Goal: Information Seeking & Learning: Learn about a topic

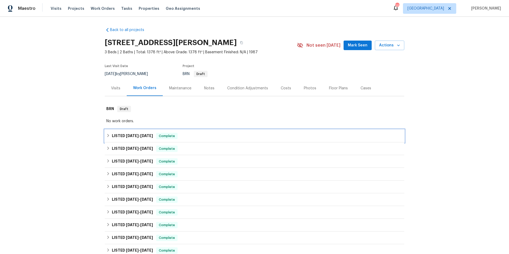
click at [215, 133] on div "LISTED [DATE] - [DATE] Complete" at bounding box center [254, 136] width 297 height 6
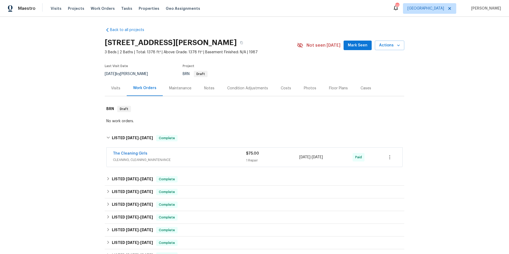
click at [209, 155] on div "The Cleaning Girls" at bounding box center [179, 154] width 133 height 6
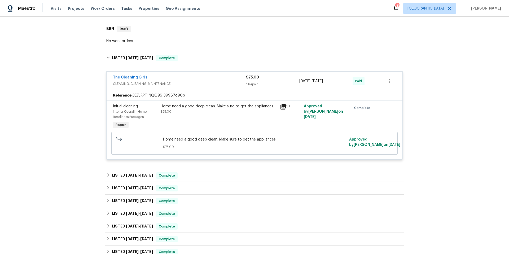
scroll to position [83, 0]
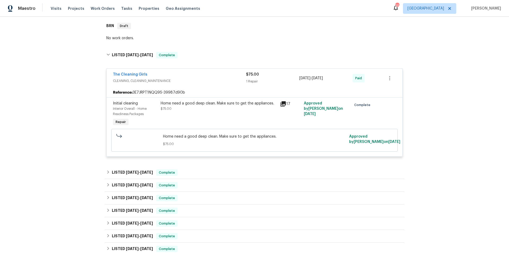
click at [207, 78] on span "CLEANING, CLEANING_MAINTENANCE" at bounding box center [179, 80] width 133 height 5
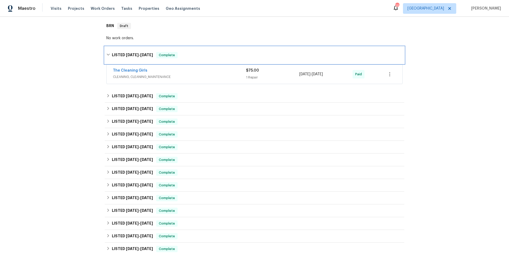
click at [206, 54] on div "LISTED [DATE] - [DATE] Complete" at bounding box center [254, 55] width 297 height 6
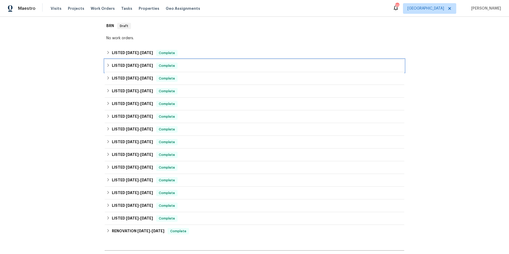
click at [204, 64] on div "LISTED [DATE] - [DATE] Complete" at bounding box center [254, 66] width 297 height 6
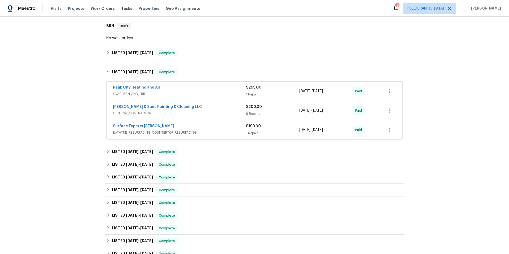
click at [199, 107] on div "[PERSON_NAME] & Sons Painting & Cleaning LLC" at bounding box center [179, 107] width 133 height 6
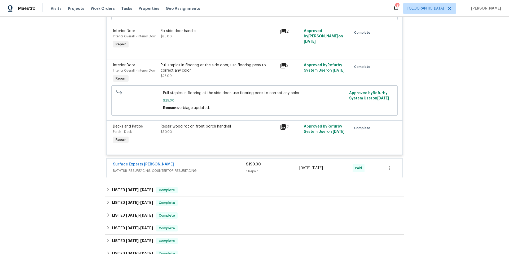
scroll to position [489, 0]
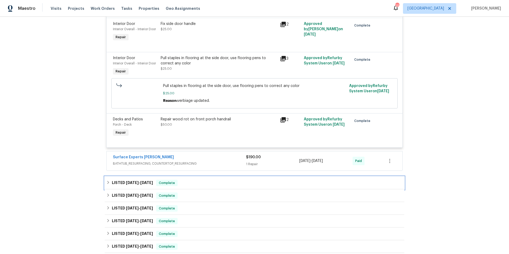
click at [211, 186] on div "LISTED [DATE] - [DATE] Complete" at bounding box center [254, 183] width 297 height 6
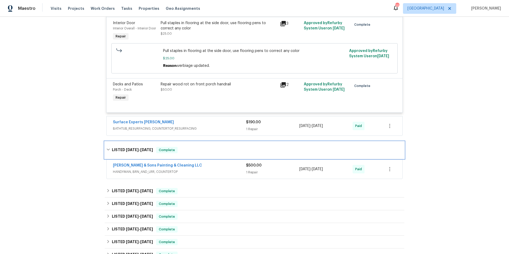
scroll to position [527, 0]
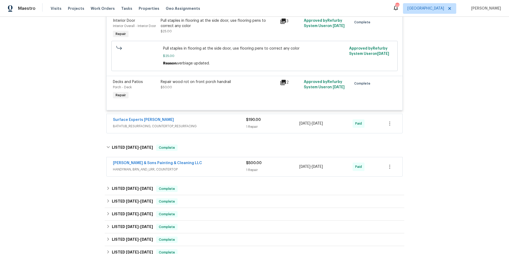
click at [211, 170] on span "HANDYMAN, BRN_AND_LRR, COUNTERTOP" at bounding box center [179, 169] width 133 height 5
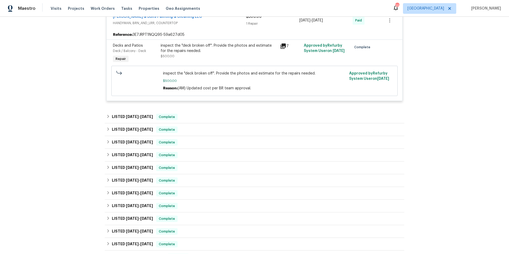
scroll to position [678, 0]
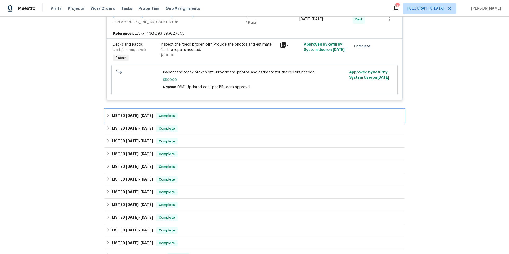
click at [194, 114] on div "LISTED [DATE] - [DATE] Complete" at bounding box center [254, 116] width 297 height 6
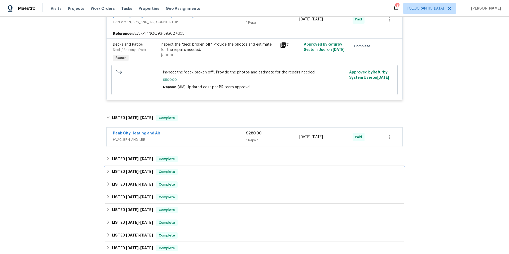
click at [201, 161] on div "LISTED [DATE] - [DATE] Complete" at bounding box center [254, 159] width 297 height 6
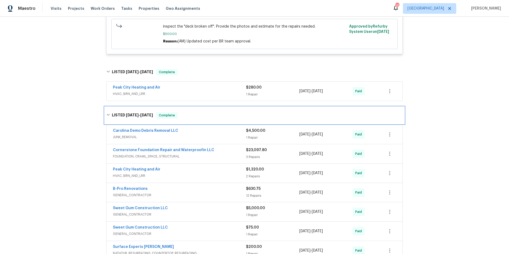
scroll to position [747, 0]
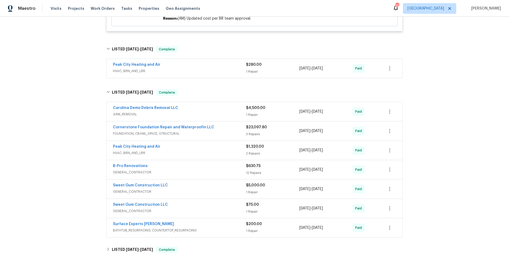
click at [213, 113] on span "JUNK_REMOVAL" at bounding box center [179, 114] width 133 height 5
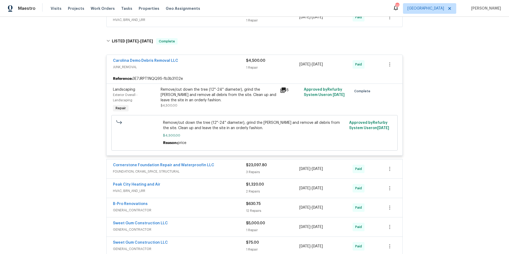
scroll to position [803, 0]
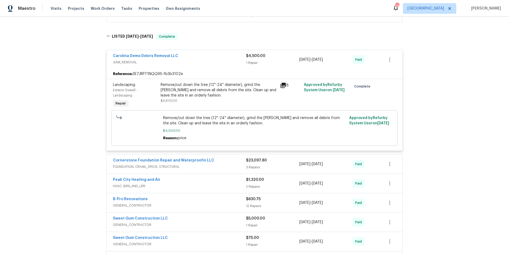
click at [224, 163] on div "Cornerstone Foundation Repair and Waterproofin LLC" at bounding box center [179, 161] width 133 height 6
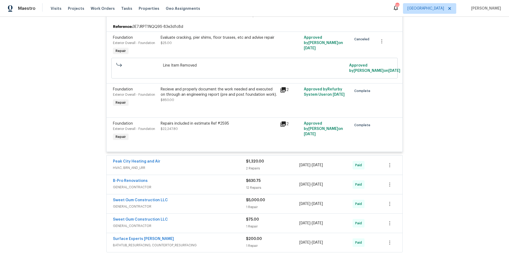
scroll to position [960, 0]
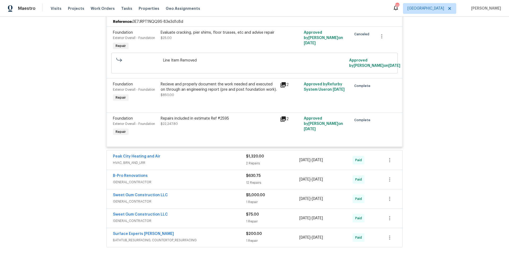
click at [202, 202] on span "GENERAL_CONTRACTOR" at bounding box center [179, 201] width 133 height 5
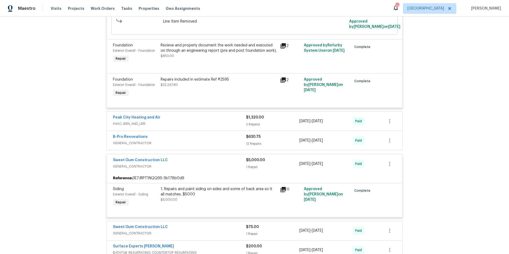
scroll to position [1031, 0]
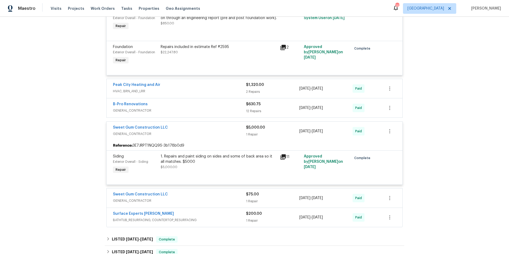
click at [186, 111] on span "GENERAL_CONTRACTOR" at bounding box center [179, 110] width 133 height 5
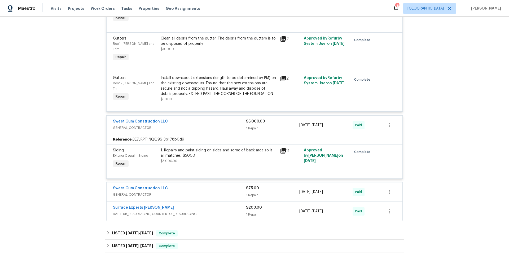
scroll to position [1644, 0]
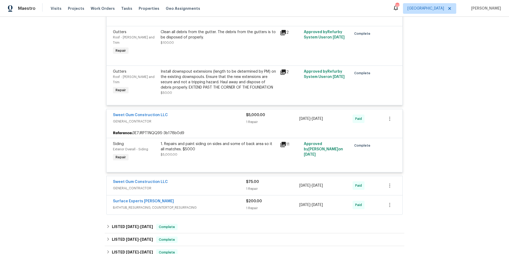
click at [210, 179] on div "Sweet Gum Construction LLC" at bounding box center [179, 182] width 133 height 6
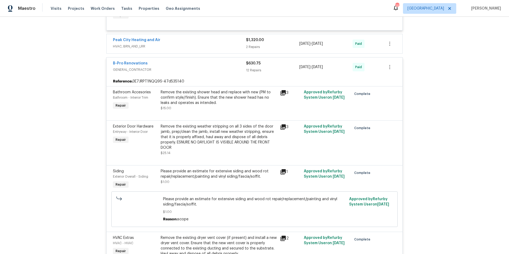
scroll to position [1079, 0]
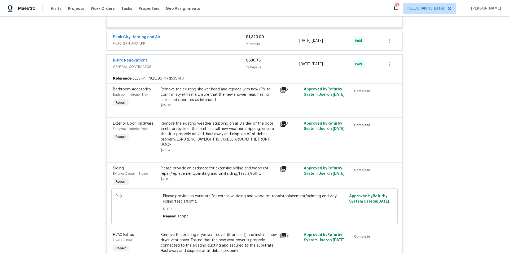
click at [281, 90] on icon at bounding box center [283, 89] width 5 height 5
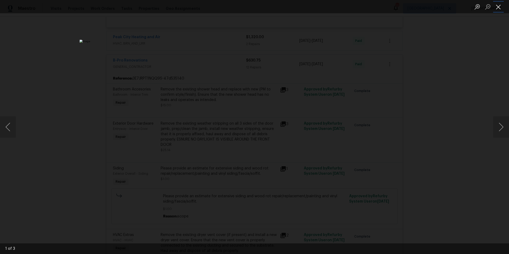
click at [500, 9] on button "Close lightbox" at bounding box center [498, 6] width 11 height 9
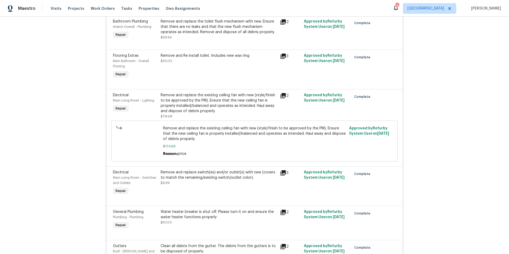
scroll to position [1435, 0]
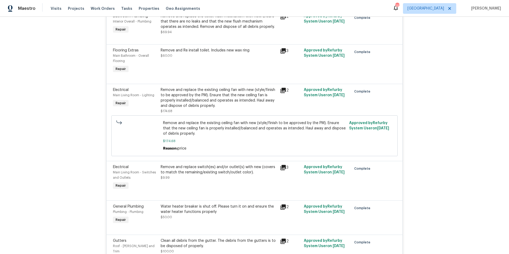
click at [283, 92] on icon at bounding box center [283, 90] width 6 height 6
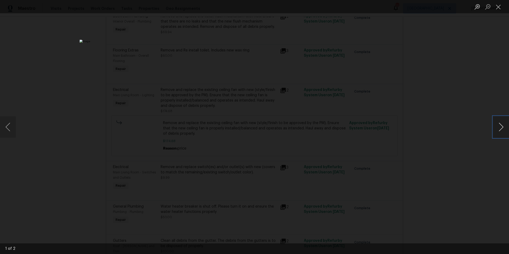
click at [500, 125] on button "Next image" at bounding box center [501, 126] width 16 height 21
click at [500, 126] on button "Next image" at bounding box center [501, 126] width 16 height 21
click at [499, 8] on button "Close lightbox" at bounding box center [498, 6] width 11 height 9
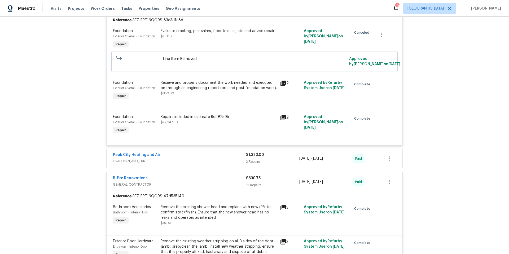
scroll to position [960, 0]
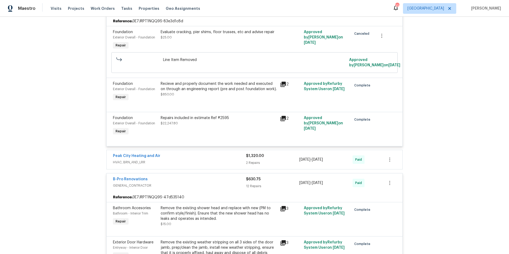
click at [202, 157] on div "Peak City Heating and Air" at bounding box center [179, 156] width 133 height 6
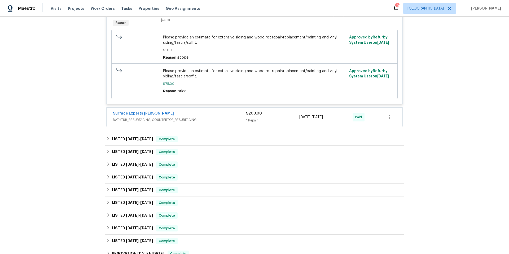
scroll to position [2000, 0]
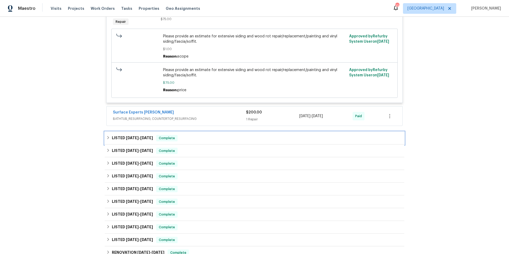
click at [192, 135] on div "LISTED [DATE] - [DATE] Complete" at bounding box center [254, 138] width 297 height 6
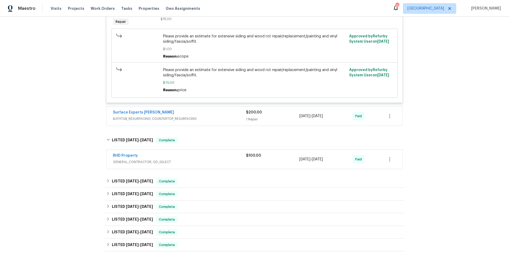
click at [199, 153] on div "RHD Property" at bounding box center [179, 156] width 133 height 6
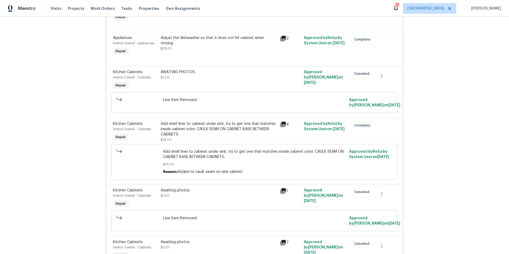
scroll to position [0, 0]
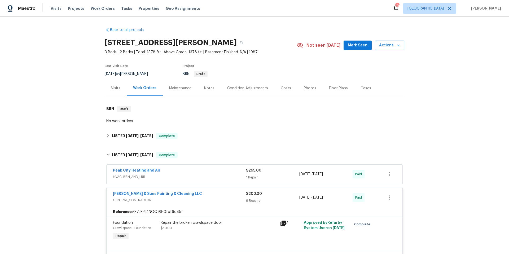
click at [335, 87] on div "Floor Plans" at bounding box center [338, 88] width 19 height 5
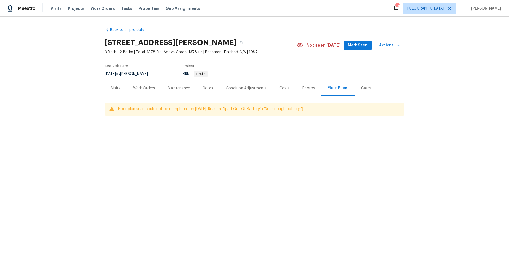
click at [303, 89] on div "Photos" at bounding box center [309, 88] width 12 height 5
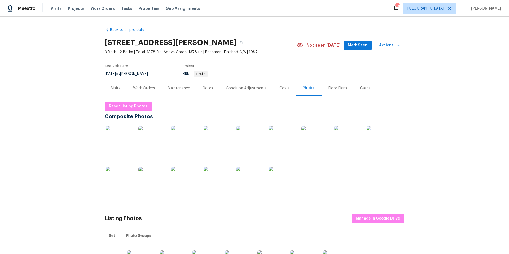
click at [116, 141] on img at bounding box center [119, 139] width 27 height 27
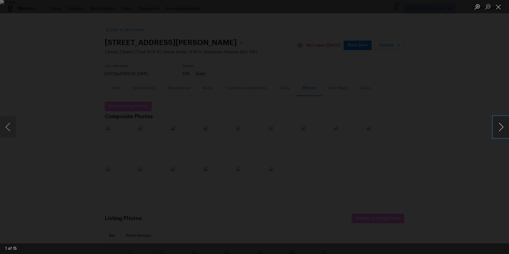
click at [500, 126] on button "Next image" at bounding box center [501, 126] width 16 height 21
